Goal: Transaction & Acquisition: Purchase product/service

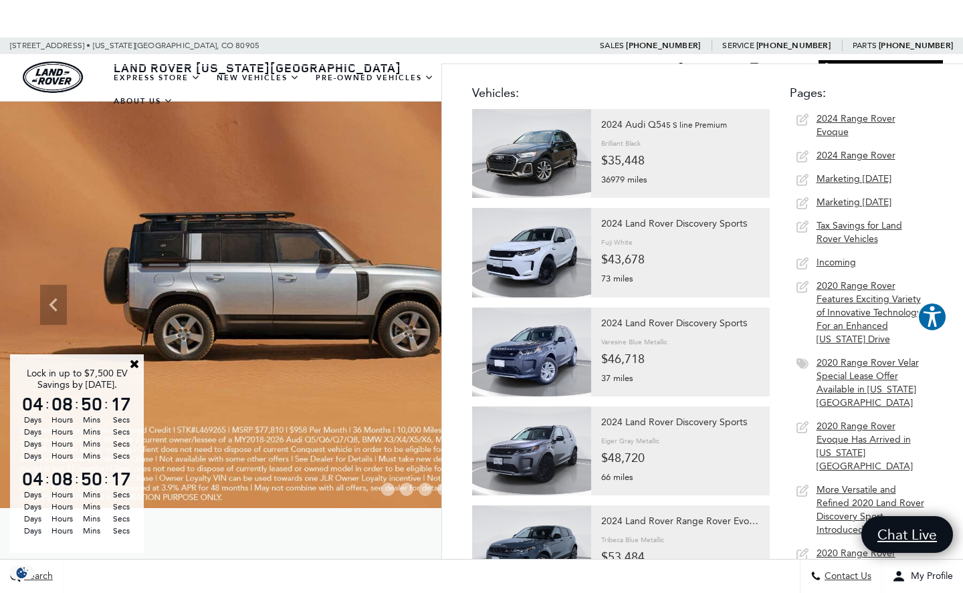
type input "2024 le"
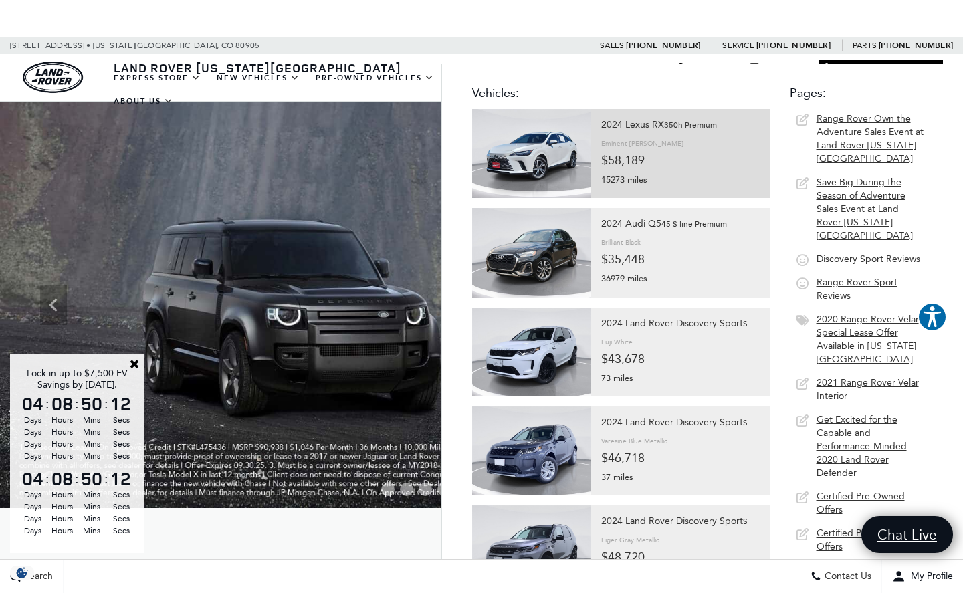
click at [713, 146] on div at bounding box center [680, 143] width 158 height 18
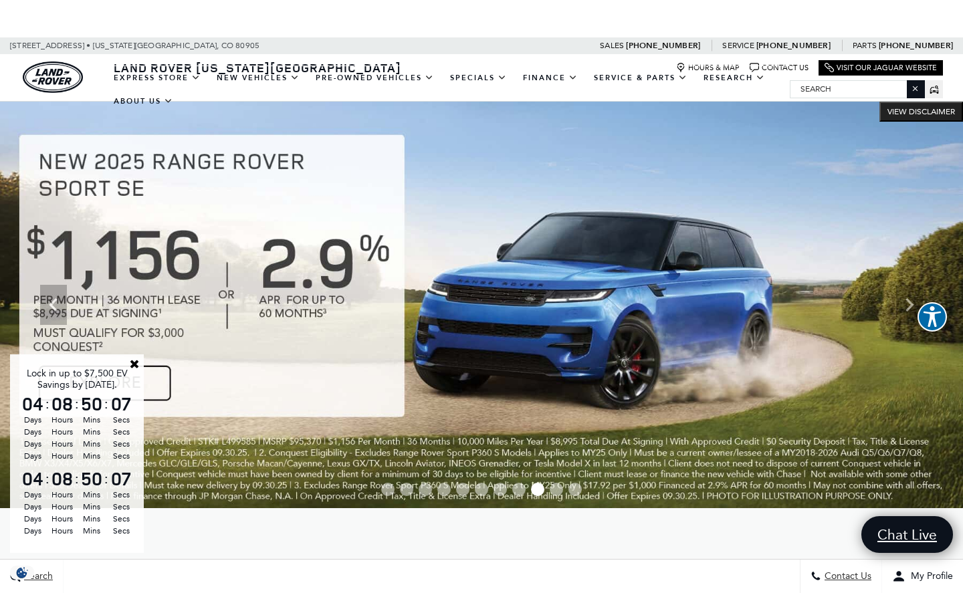
click at [609, 113] on ul "EXPRESS STORE Shop All Models How Express Works New Vehicles View New Vehicles …" at bounding box center [448, 89] width 684 height 47
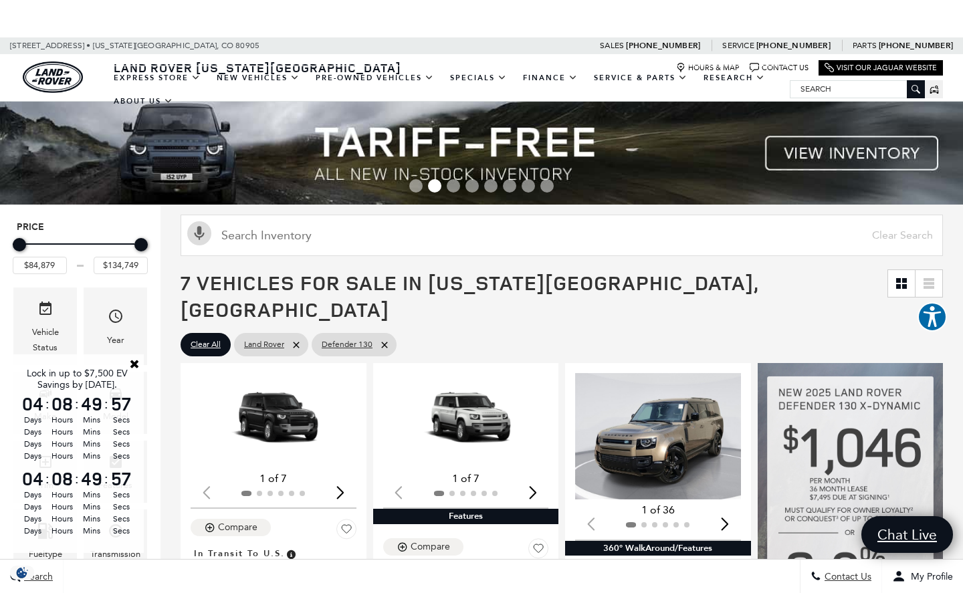
click at [864, 88] on input "Search" at bounding box center [857, 89] width 134 height 16
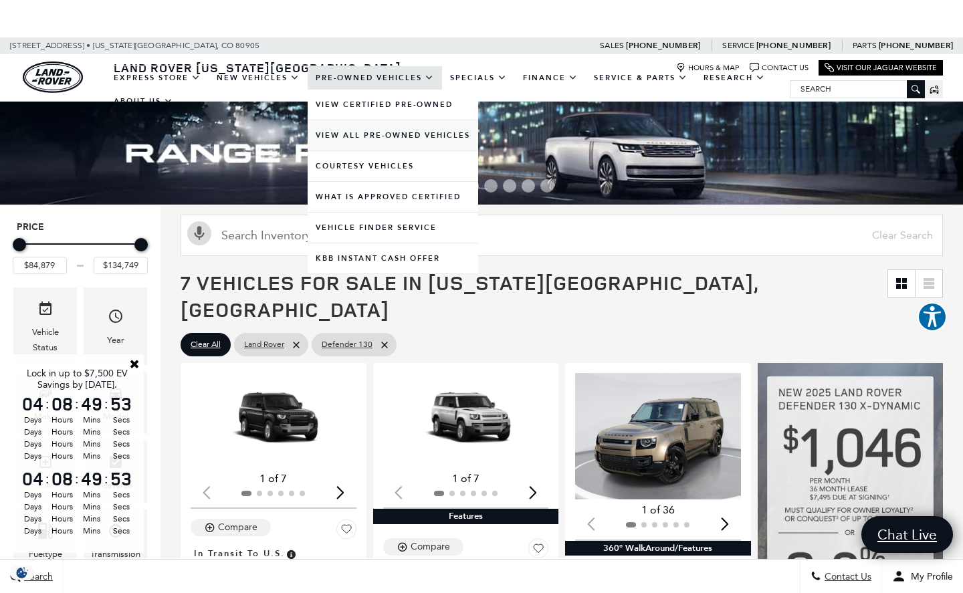
click at [372, 150] on link "View All Pre-Owned Vehicles" at bounding box center [393, 135] width 170 height 30
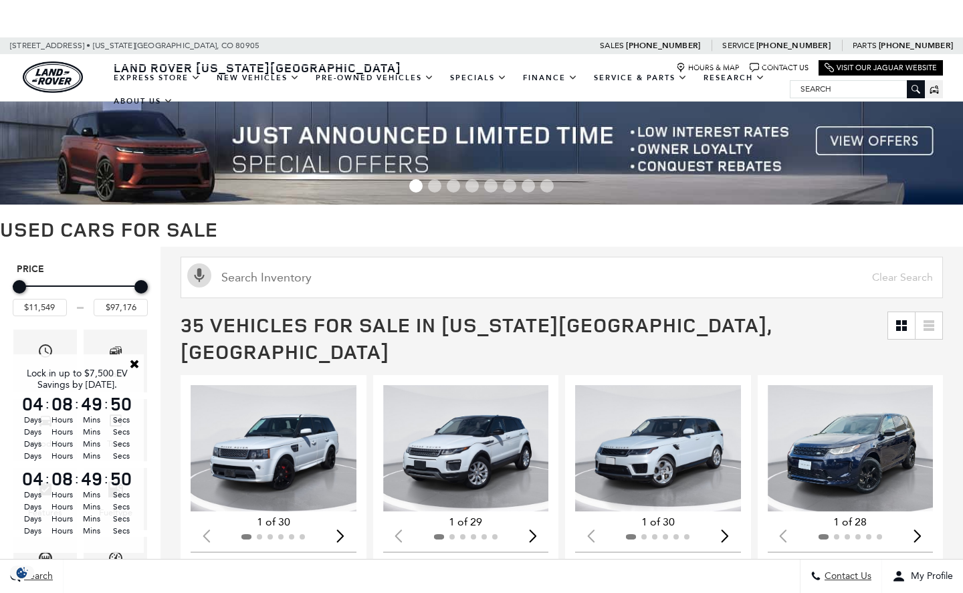
click at [394, 281] on input "text" at bounding box center [562, 277] width 762 height 41
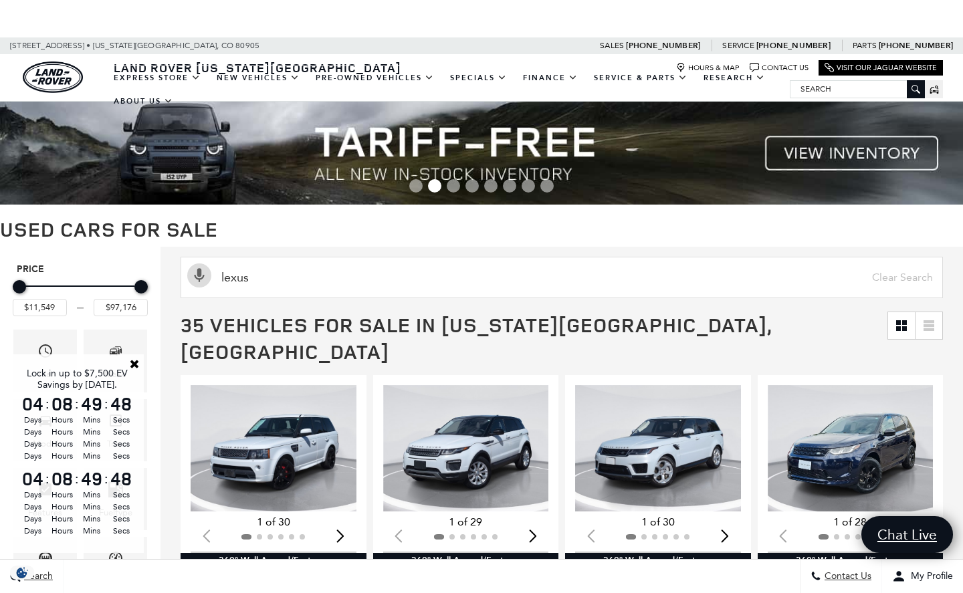
type input "lexus"
type input "$58,189"
type input "$60,787"
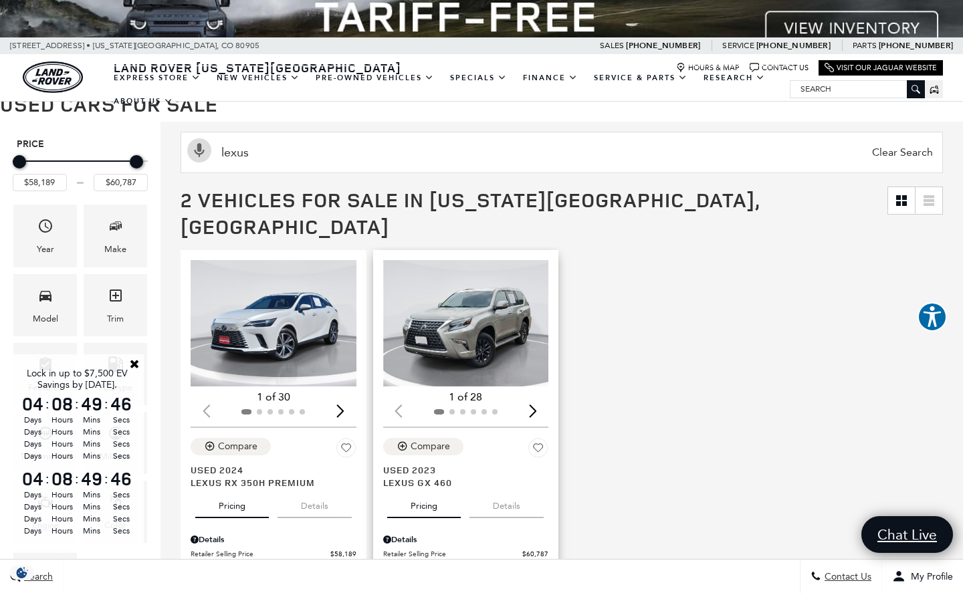
scroll to position [247, 0]
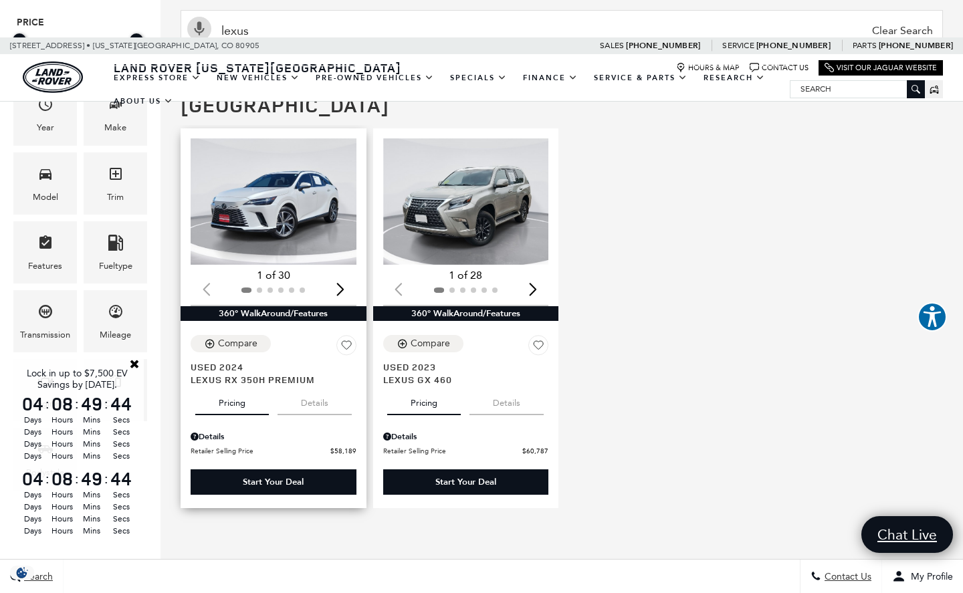
click at [286, 170] on img "1 / 2" at bounding box center [275, 201] width 168 height 126
